Goal: Information Seeking & Learning: Learn about a topic

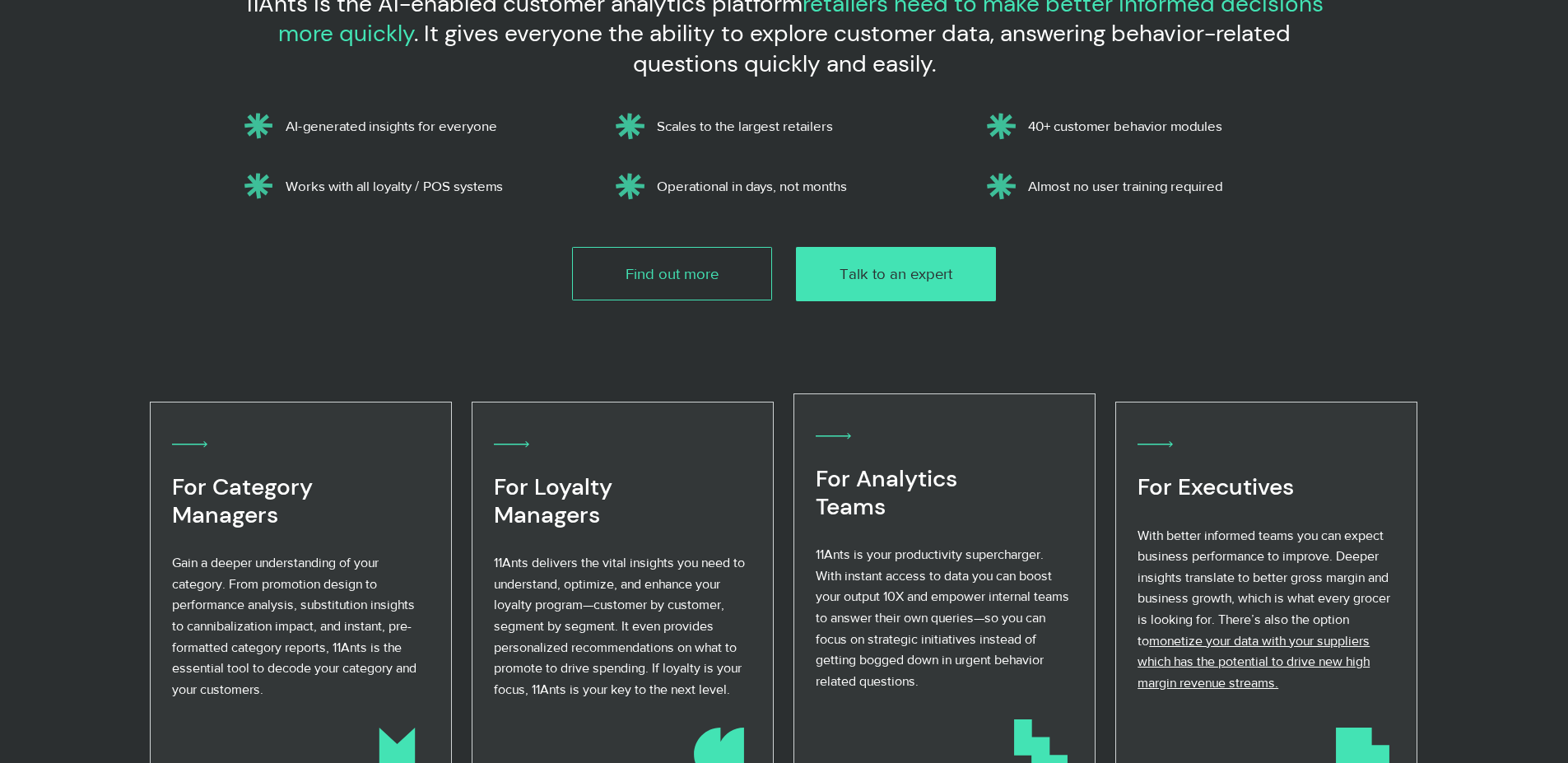
scroll to position [741, 0]
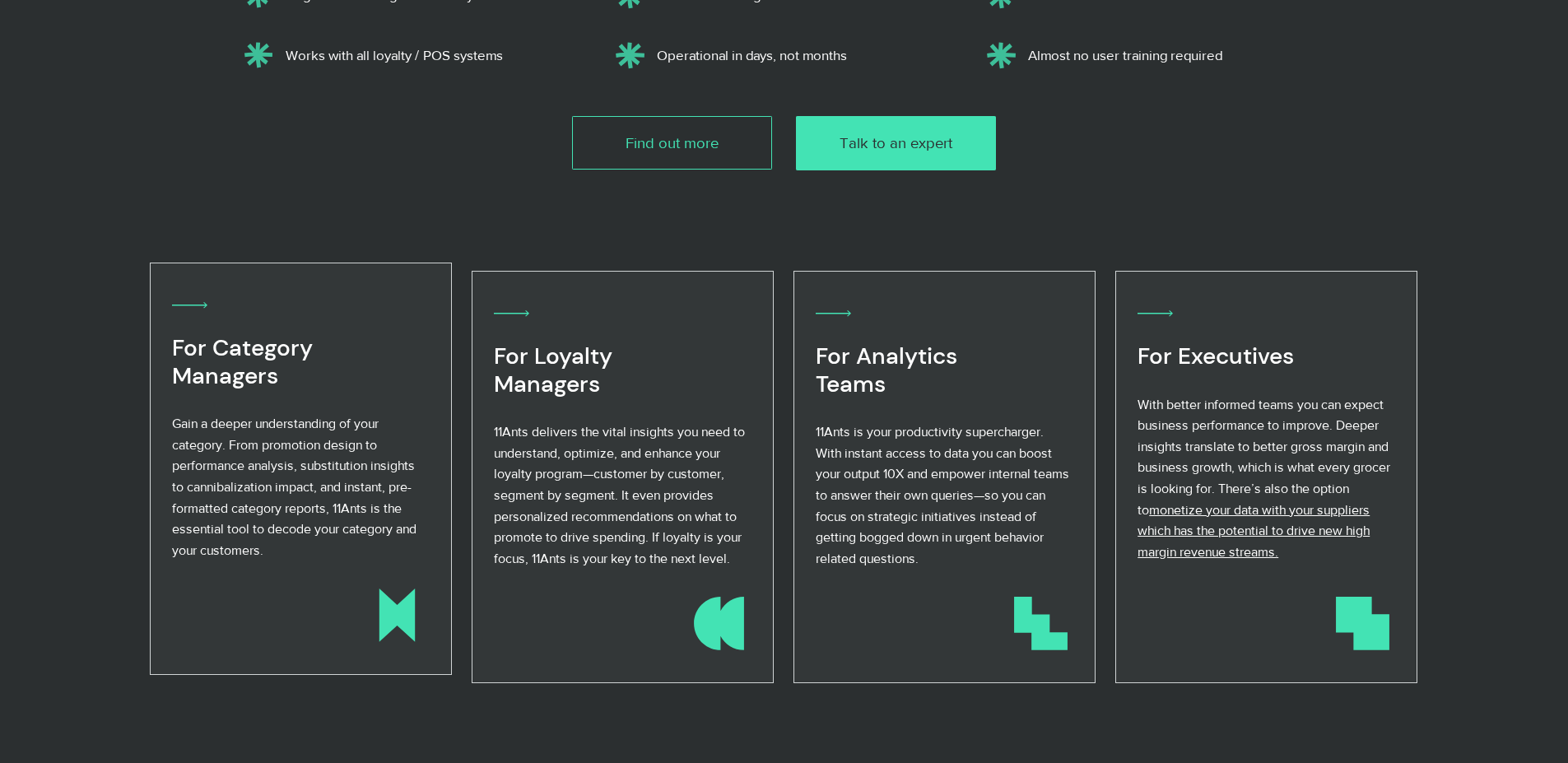
click at [264, 483] on span "Gain a deeper understanding of your category. From promotion design to performa…" at bounding box center [294, 486] width 245 height 141
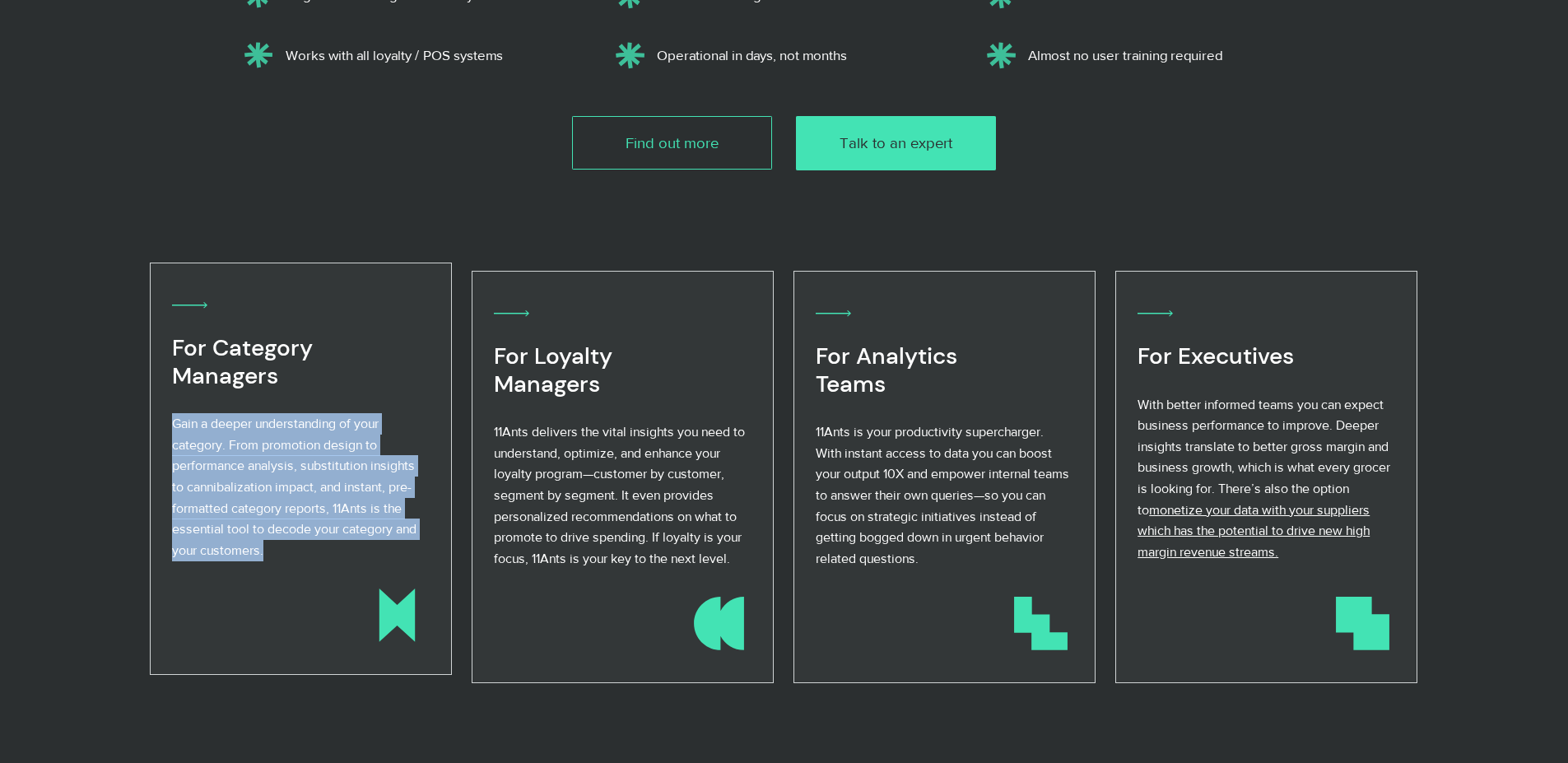
click at [264, 483] on span "Gain a deeper understanding of your category. From promotion design to performa…" at bounding box center [294, 486] width 245 height 141
click at [278, 557] on p "Gain a deeper understanding of your category. From promotion design to performa…" at bounding box center [299, 486] width 255 height 148
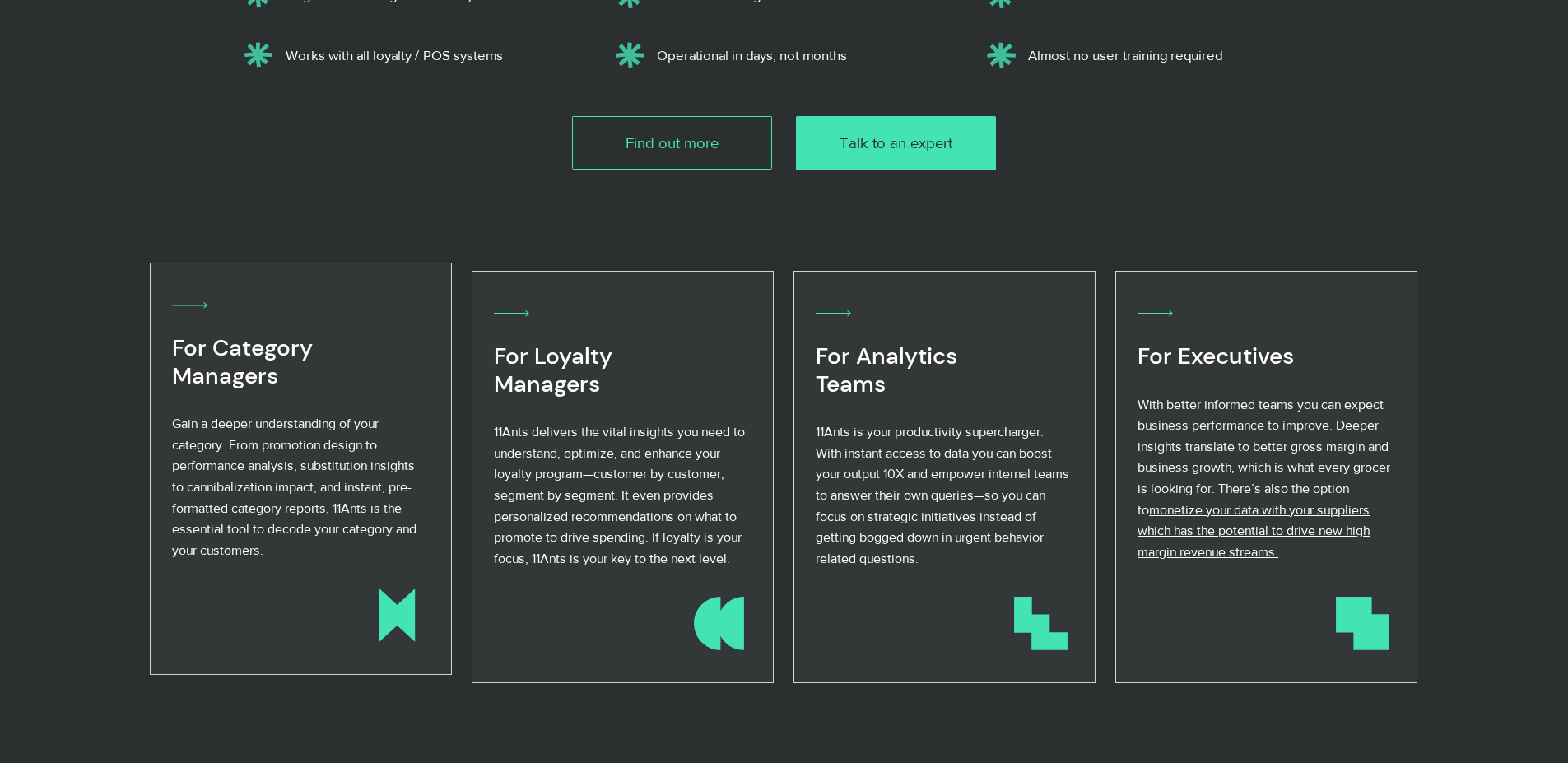
click at [278, 557] on p "Gain a deeper understanding of your category. From promotion design to performa…" at bounding box center [299, 486] width 255 height 148
click at [192, 426] on span "Gain a deeper understanding of your category. From promotion design to performa…" at bounding box center [294, 486] width 245 height 141
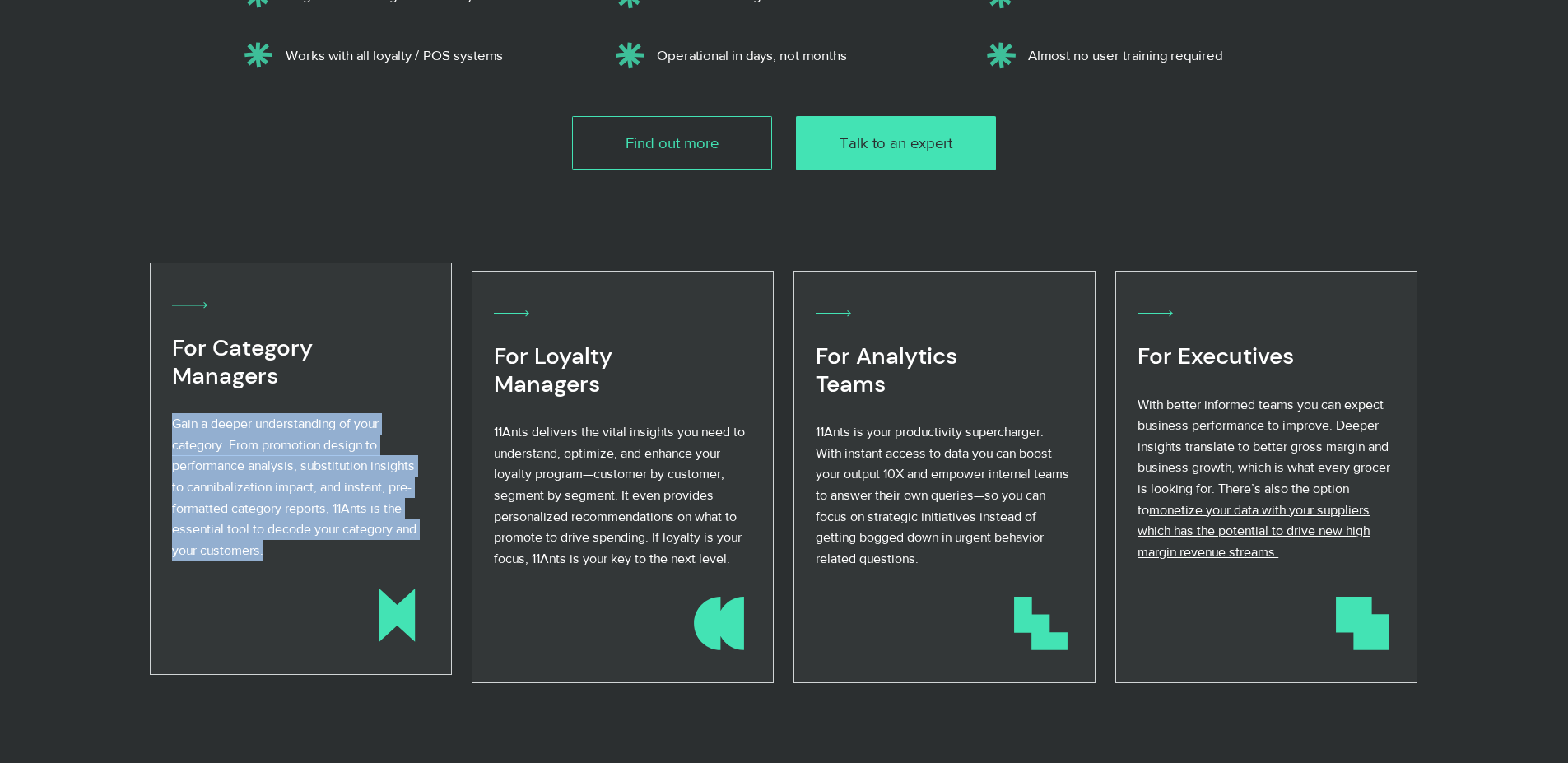
click at [192, 426] on span "Gain a deeper understanding of your category. From promotion design to performa…" at bounding box center [294, 486] width 245 height 141
click at [291, 559] on p "Gain a deeper understanding of your category. From promotion design to performa…" at bounding box center [299, 486] width 255 height 148
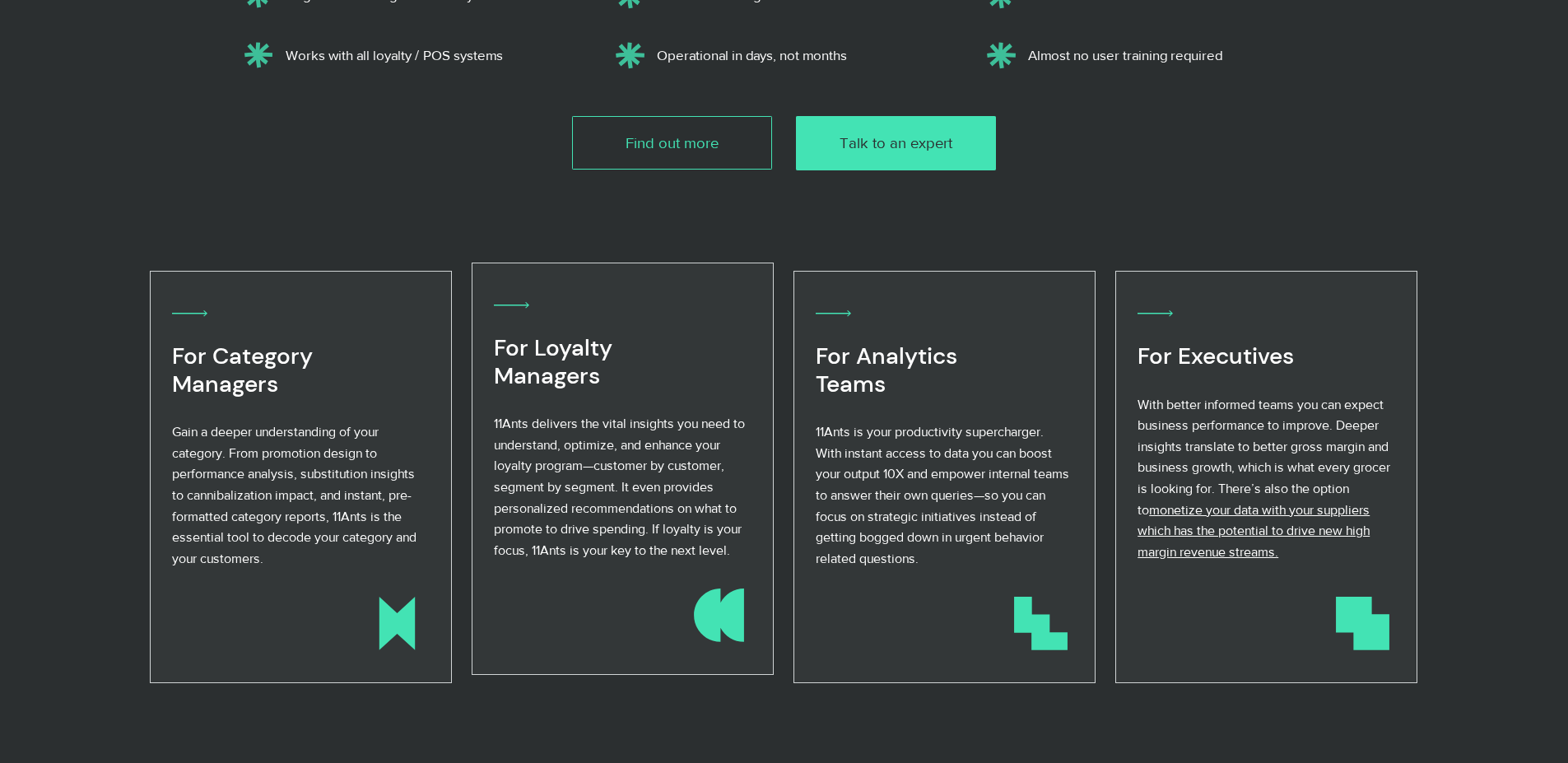
click at [492, 426] on div at bounding box center [623, 469] width 302 height 411
click at [494, 424] on span "11Ants delivers the vital insights you need to understand, optimize, and enhanc…" at bounding box center [619, 486] width 251 height 141
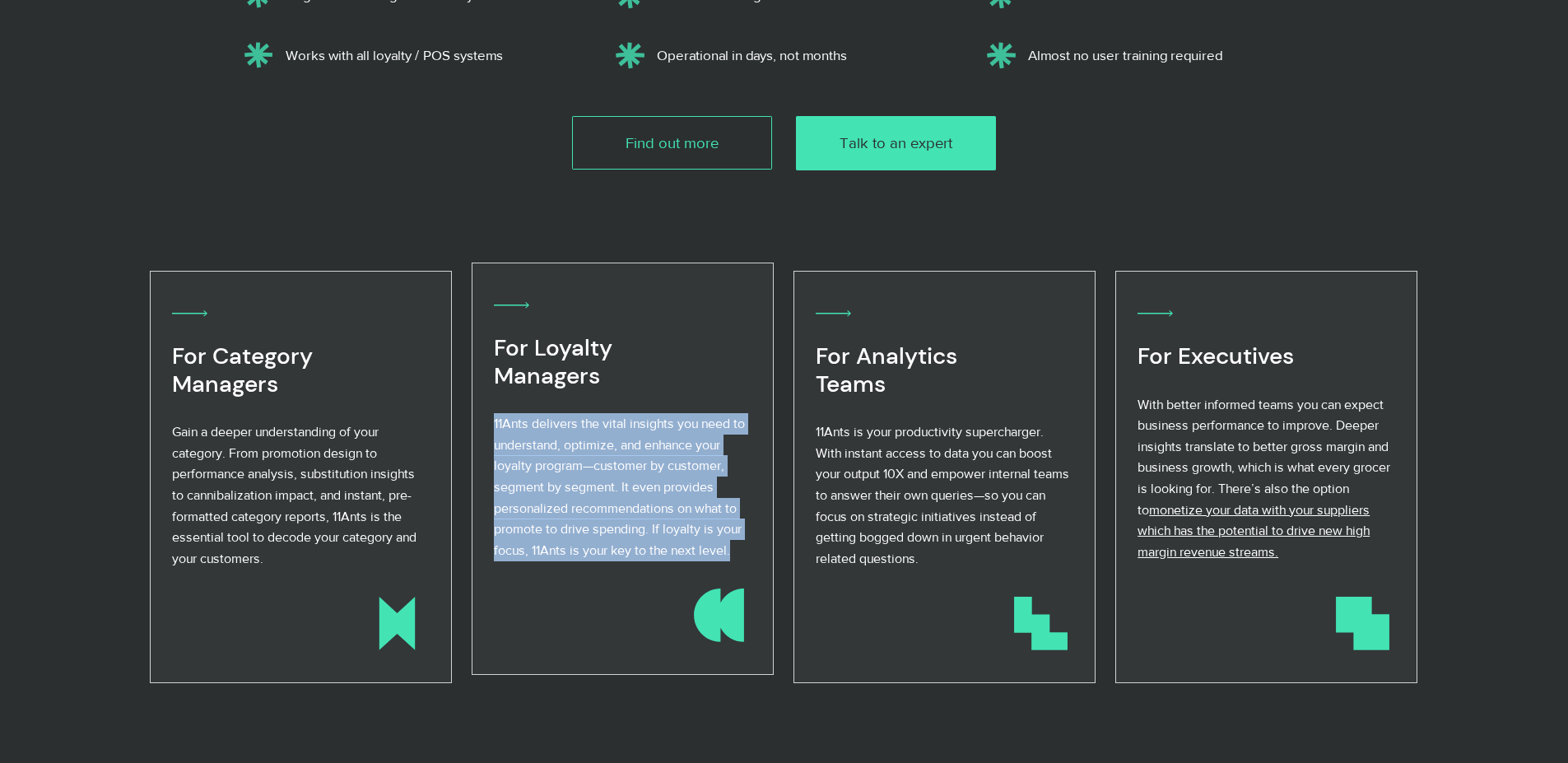
click at [494, 424] on span "11Ants delivers the vital insights you need to understand, optimize, and enhanc…" at bounding box center [619, 486] width 251 height 141
